Goal: Check status: Check status

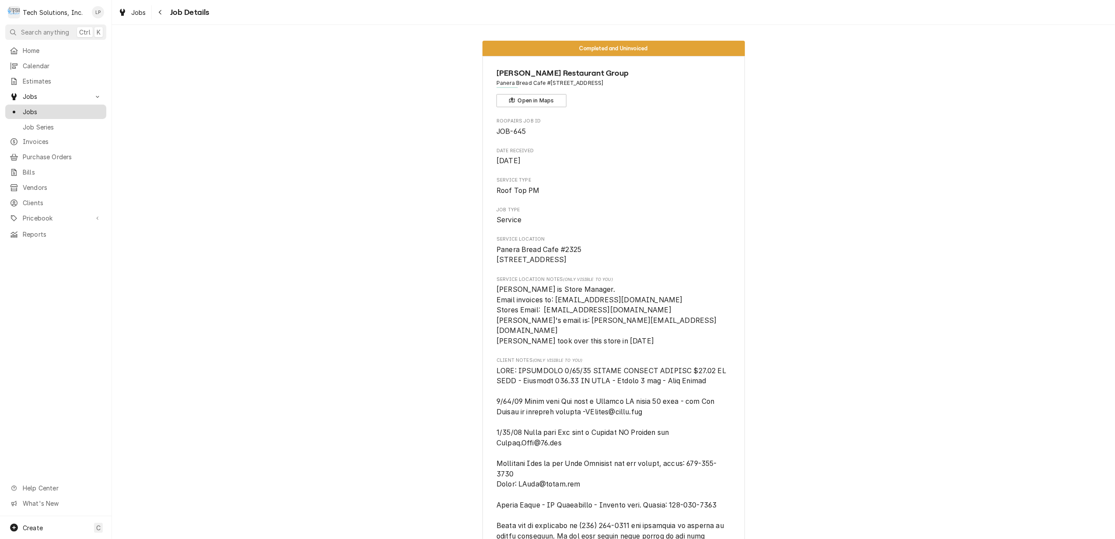
click at [29, 111] on span "Jobs" at bounding box center [62, 111] width 79 height 9
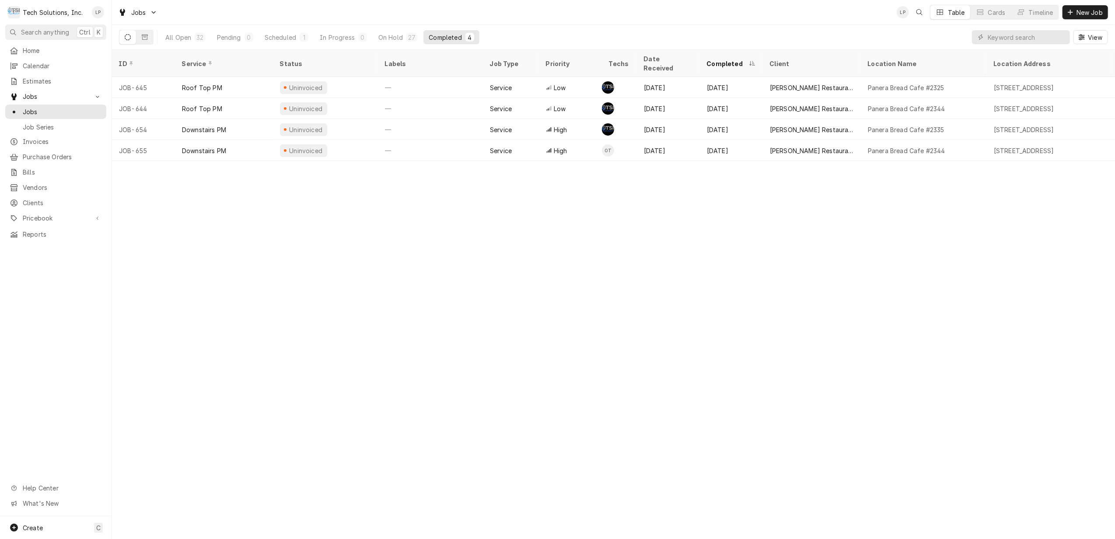
click at [441, 34] on div "Completed" at bounding box center [445, 37] width 33 height 9
click at [23, 139] on span "Invoices" at bounding box center [62, 141] width 79 height 9
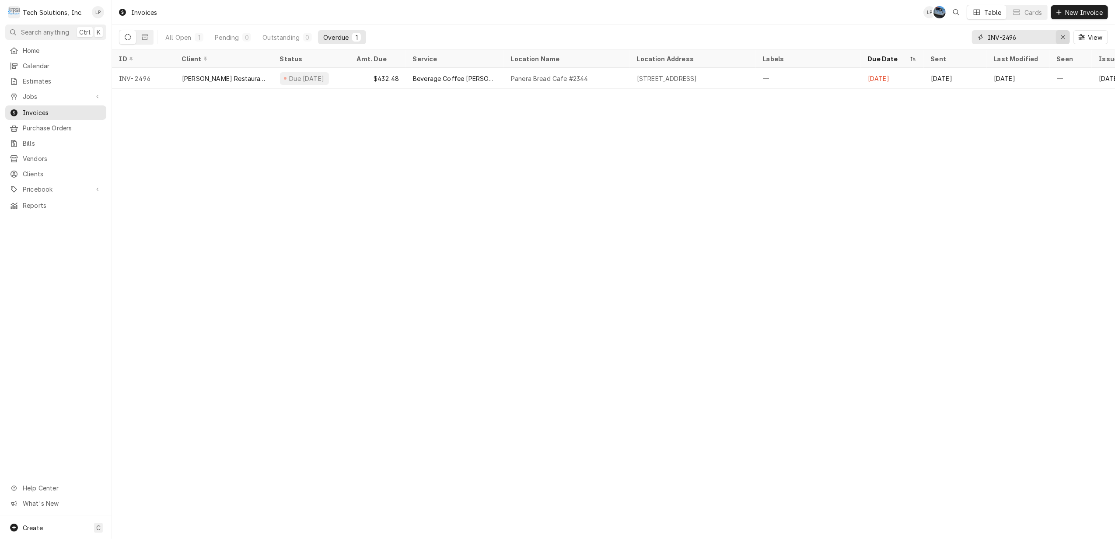
click at [1059, 36] on div "Erase input" at bounding box center [1063, 37] width 9 height 9
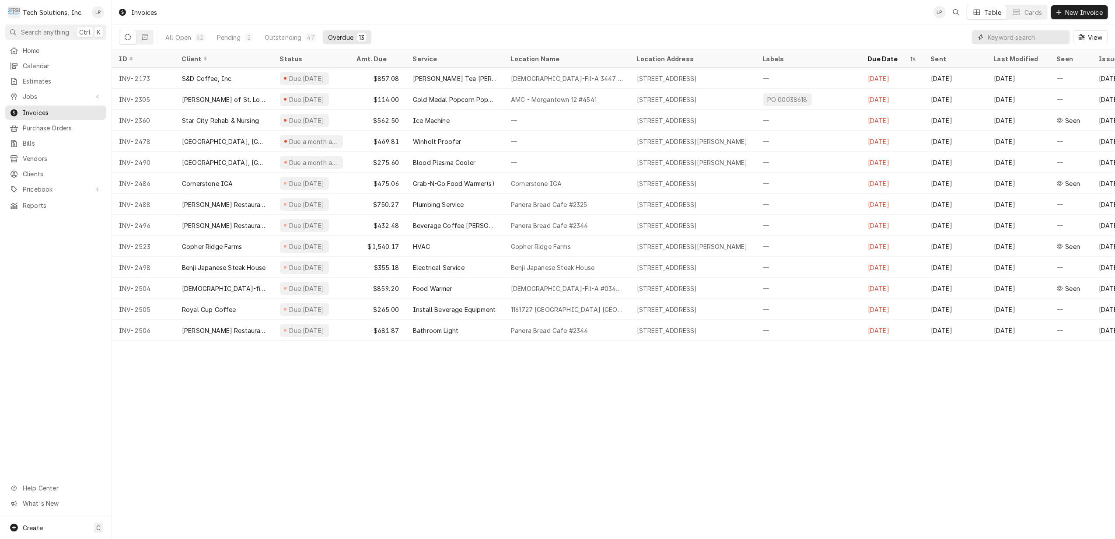
click at [1036, 40] on input "Dynamic Content Wrapper" at bounding box center [1027, 37] width 78 height 14
type input "I"
type input "N"
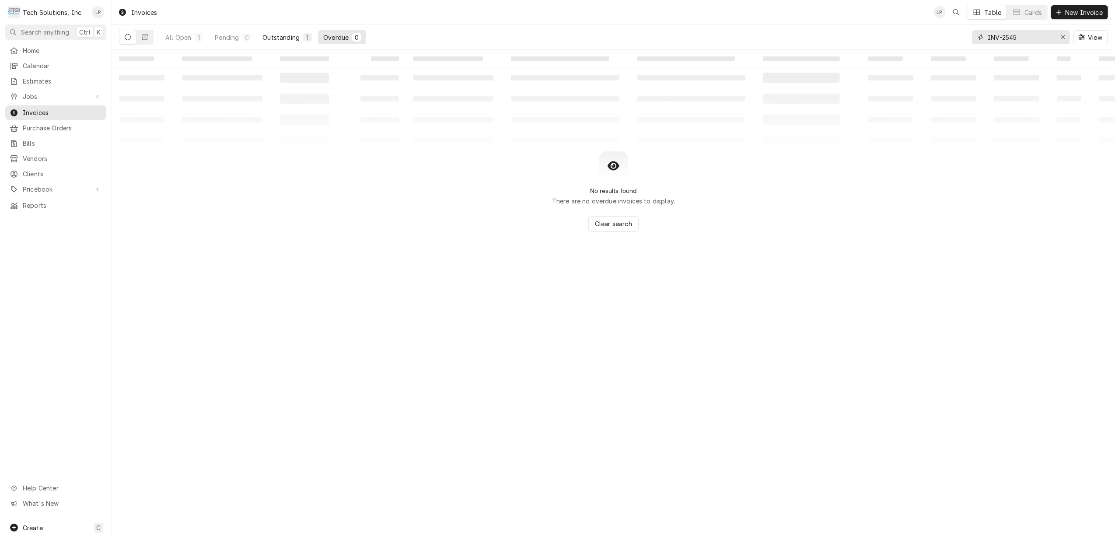
type input "INV-2545"
click at [282, 36] on div "Outstanding" at bounding box center [280, 37] width 37 height 9
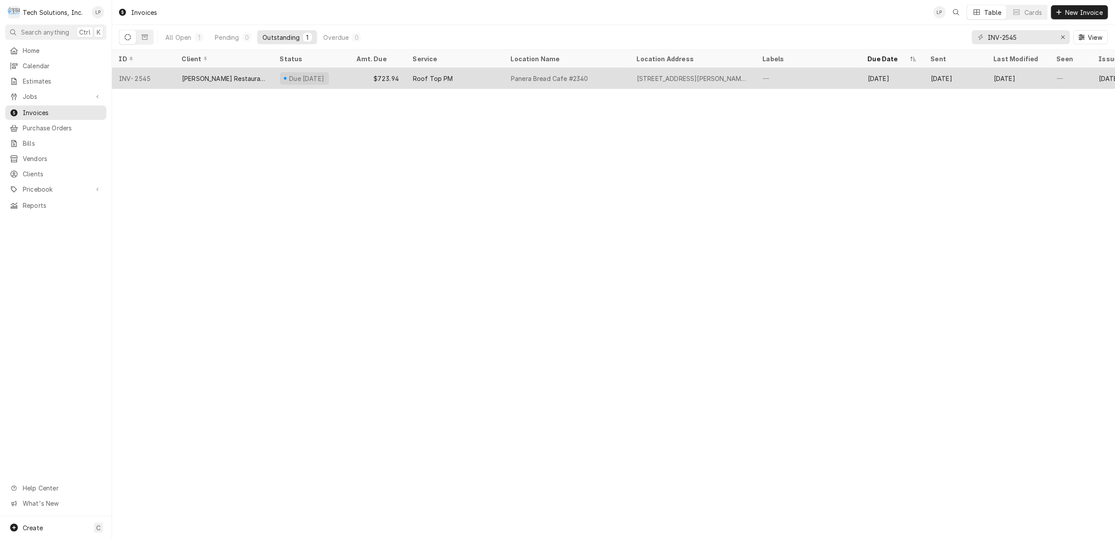
click at [343, 79] on div "Due in 18 days" at bounding box center [311, 78] width 77 height 21
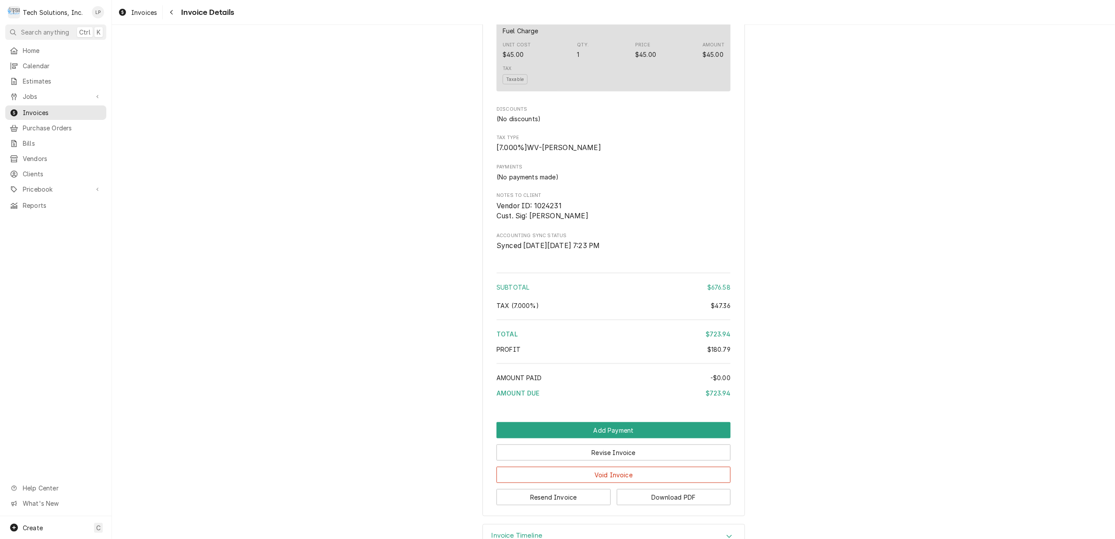
scroll to position [958, 0]
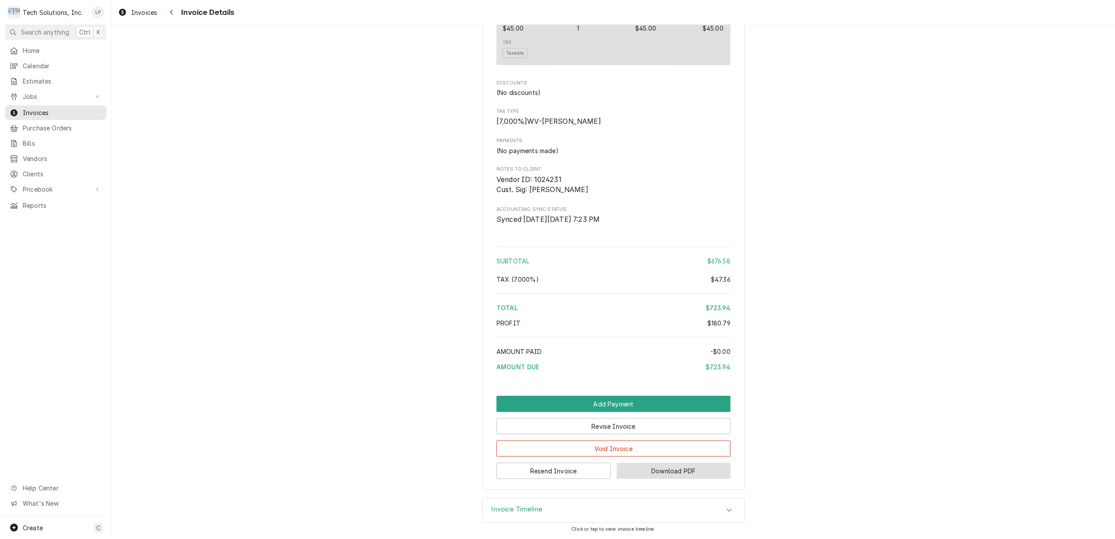
click at [695, 470] on button "Download PDF" at bounding box center [674, 471] width 114 height 16
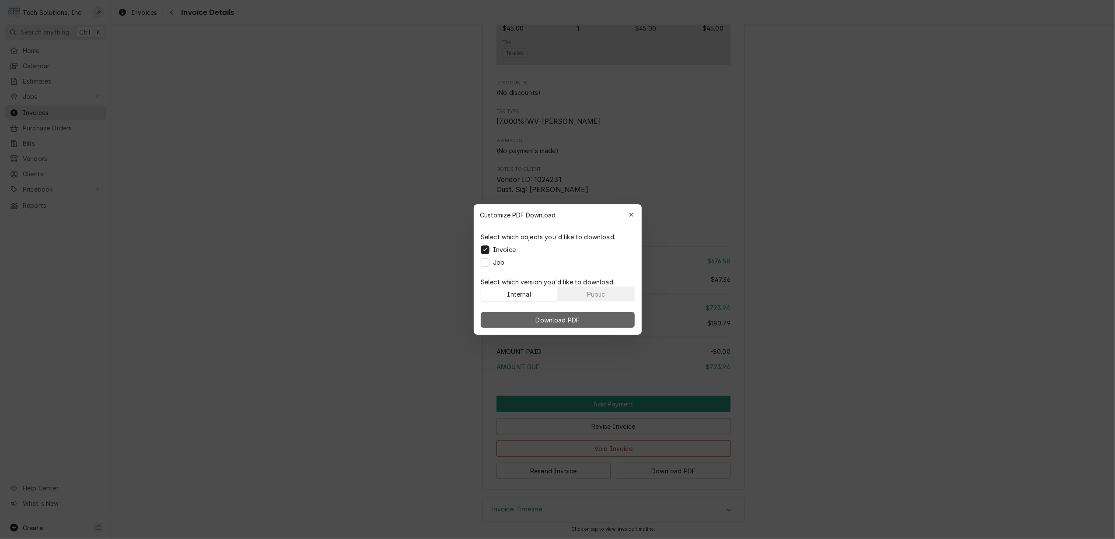
click at [559, 315] on span "Download PDF" at bounding box center [558, 319] width 48 height 9
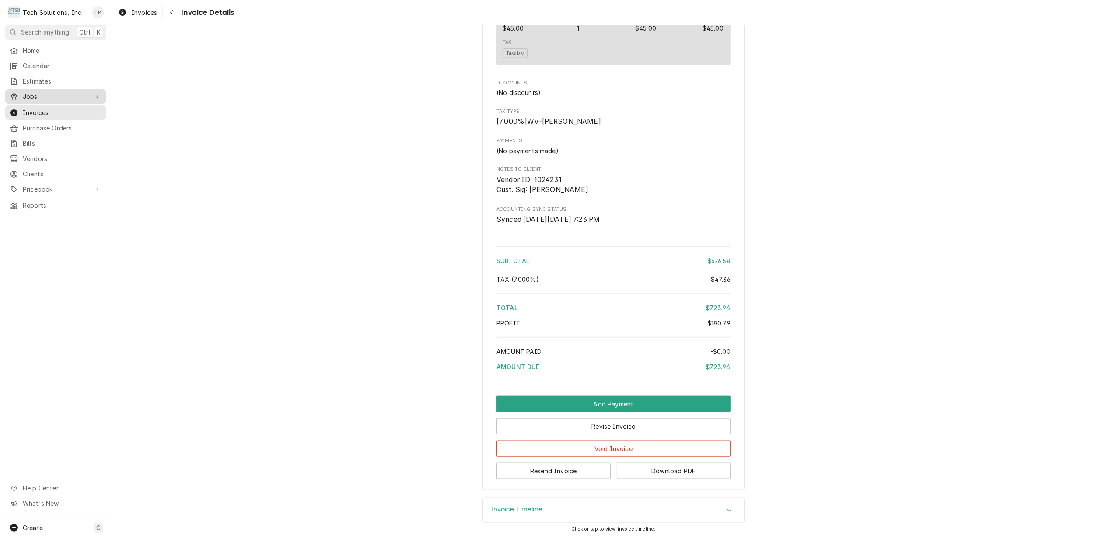
click at [33, 93] on span "Jobs" at bounding box center [56, 96] width 66 height 9
click at [35, 107] on span "Jobs" at bounding box center [62, 111] width 79 height 9
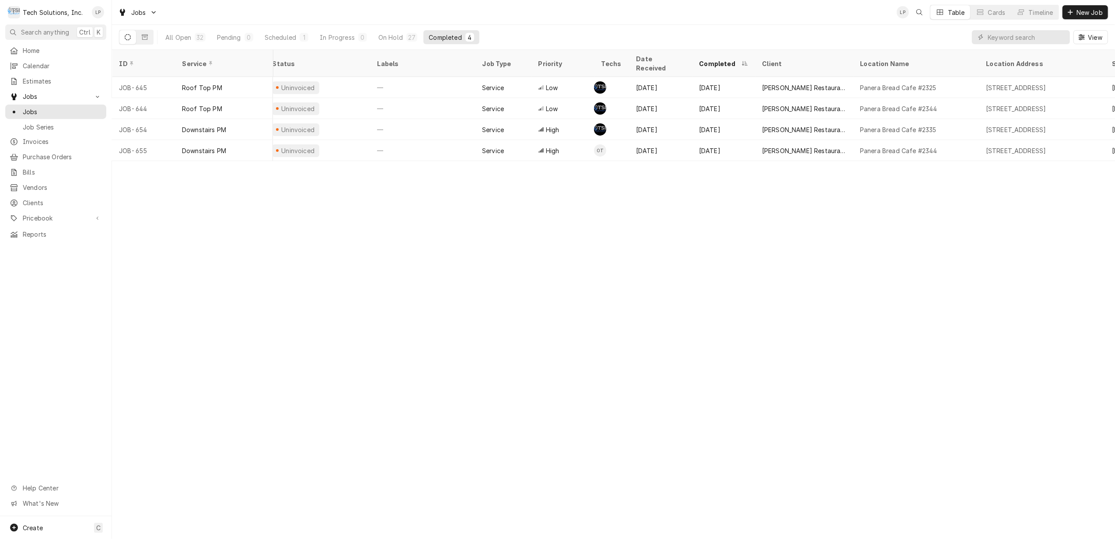
scroll to position [0, 10]
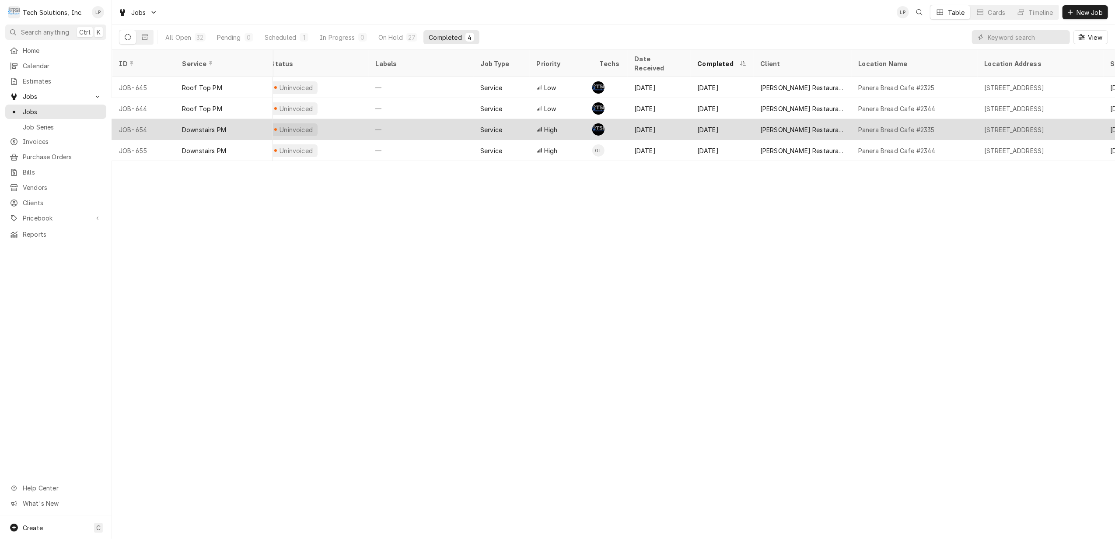
click at [434, 119] on div "—" at bounding box center [420, 129] width 105 height 21
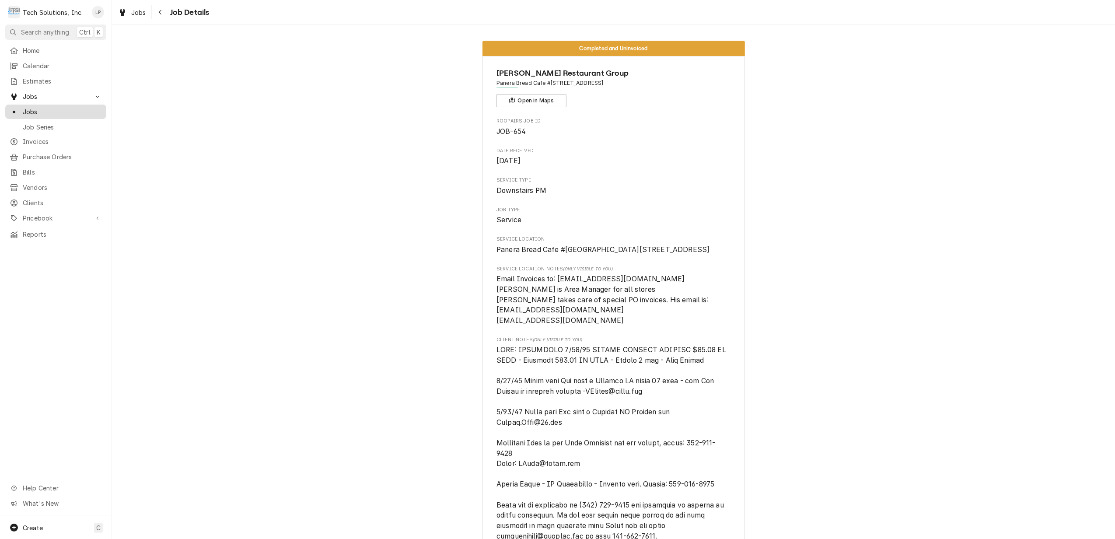
click at [38, 109] on span "Jobs" at bounding box center [62, 111] width 79 height 9
